Goal: Task Accomplishment & Management: Manage account settings

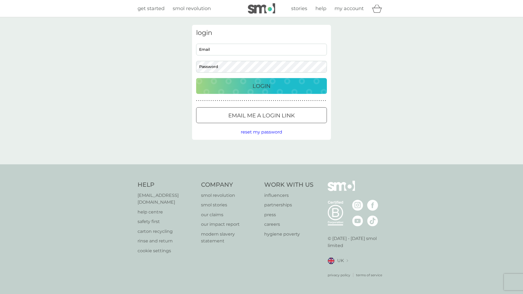
type input "[EMAIL_ADDRESS][DOMAIN_NAME]"
click at [217, 89] on div "Login" at bounding box center [262, 85] width 120 height 9
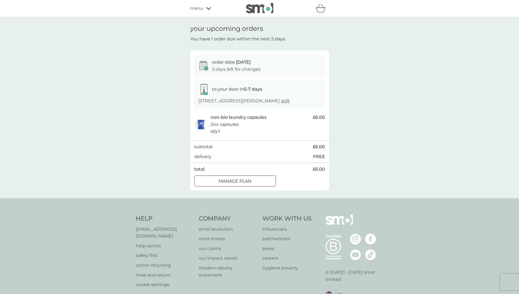
click at [225, 108] on div "to your door in 5-7 days Clock House, Dinghurst Road, Churchill, Winscombe, BS2…" at bounding box center [259, 94] width 131 height 29
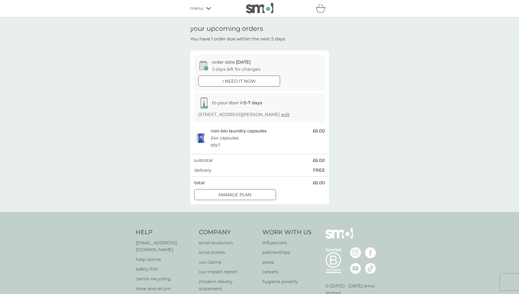
click at [281, 117] on span "edit" at bounding box center [285, 114] width 9 height 5
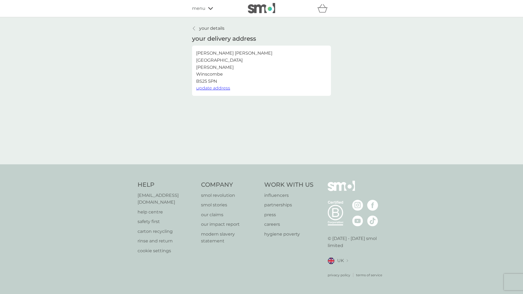
click at [216, 86] on span "update address" at bounding box center [213, 87] width 34 height 5
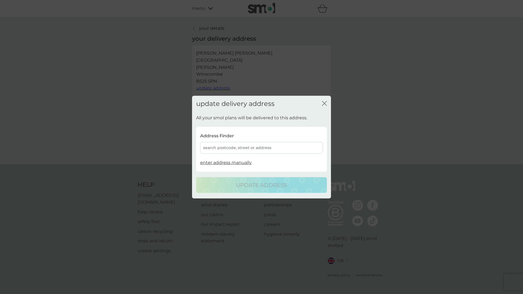
click at [236, 147] on div "search postcode, street or address" at bounding box center [261, 148] width 123 height 12
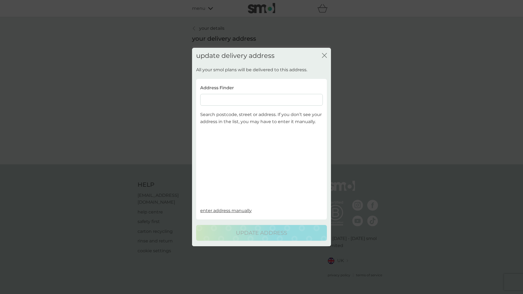
click at [230, 97] on input at bounding box center [261, 100] width 123 height 12
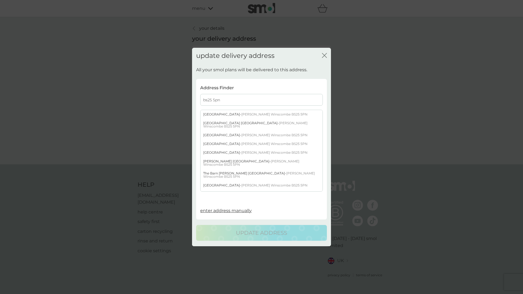
type input "bs25 5pn"
click at [238, 148] on div "Dinghurst Farm Dinghurst Road - Churchill Winscombe BS25 5PN" at bounding box center [262, 152] width 122 height 9
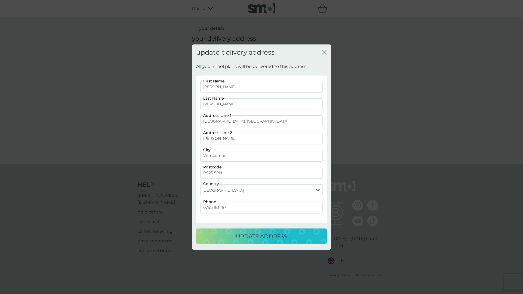
click at [254, 235] on p "update address" at bounding box center [261, 236] width 51 height 9
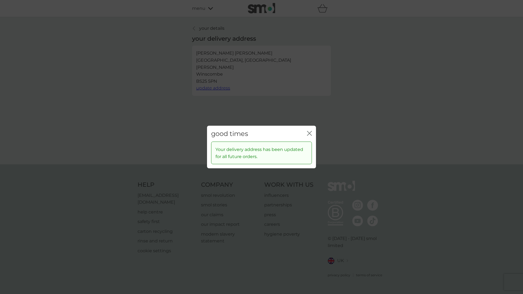
click at [311, 134] on icon "close" at bounding box center [311, 133] width 2 height 4
